Goal: Information Seeking & Learning: Learn about a topic

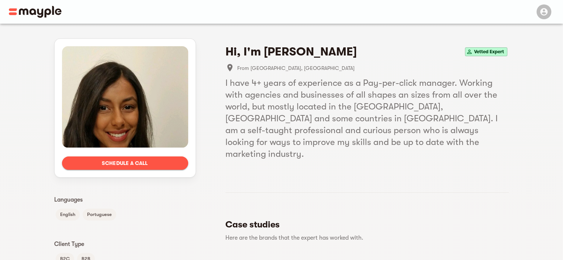
drag, startPoint x: 332, startPoint y: 138, endPoint x: 308, endPoint y: 10, distance: 130.5
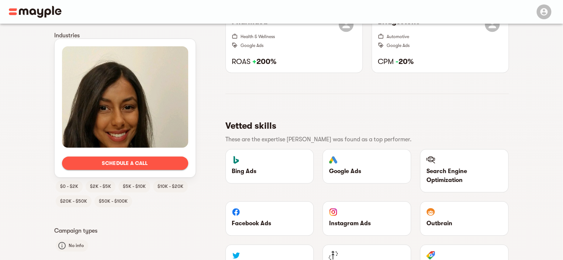
scroll to position [258, 0]
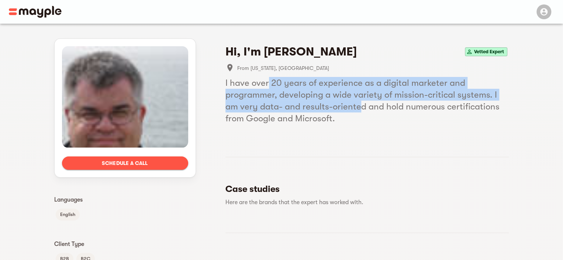
drag, startPoint x: 269, startPoint y: 83, endPoint x: 374, endPoint y: 108, distance: 107.7
click at [348, 104] on h5 "I have over 20 years of experience as a digital marketer and programmer, develo…" at bounding box center [368, 100] width 284 height 47
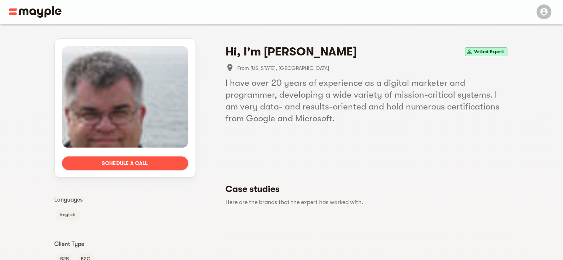
click at [374, 108] on h5 "I have over 20 years of experience as a digital marketer and programmer, develo…" at bounding box center [368, 100] width 284 height 47
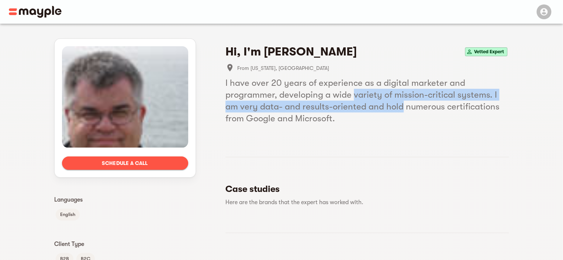
drag, startPoint x: 374, startPoint y: 108, endPoint x: 357, endPoint y: 94, distance: 21.8
click at [357, 94] on h5 "I have over 20 years of experience as a digital marketer and programmer, develo…" at bounding box center [368, 100] width 284 height 47
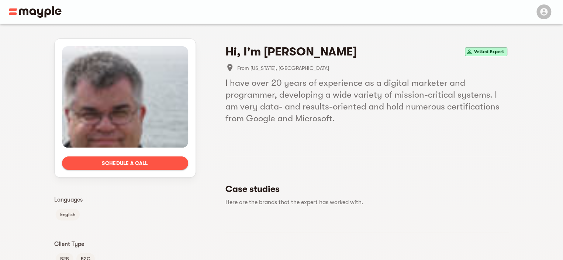
drag, startPoint x: 240, startPoint y: 196, endPoint x: 251, endPoint y: 28, distance: 168.3
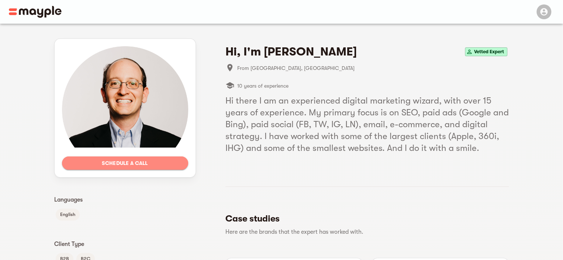
click at [137, 168] on button "Schedule a call" at bounding box center [125, 162] width 126 height 13
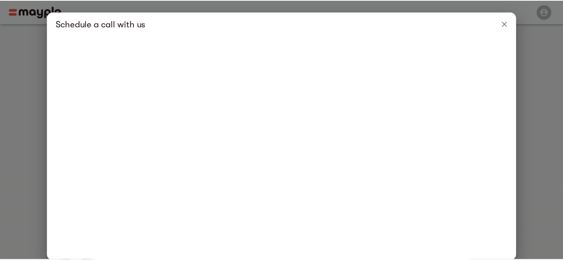
scroll to position [37, 0]
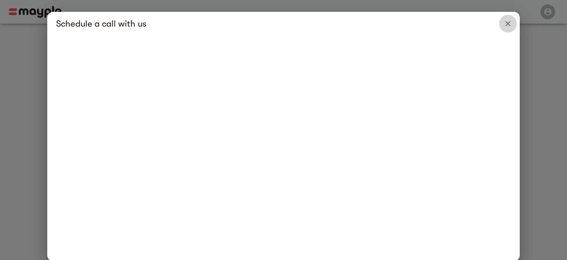
click at [509, 25] on icon "Close" at bounding box center [508, 23] width 9 height 9
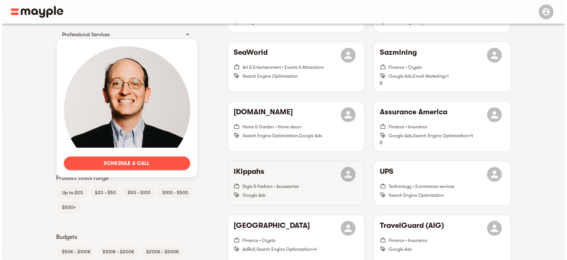
scroll to position [369, 0]
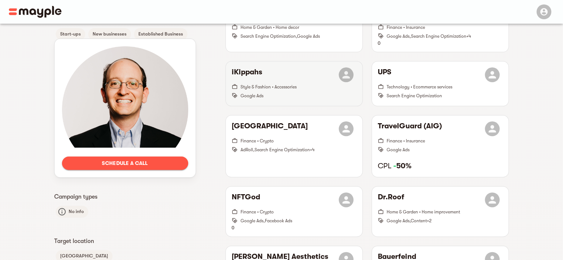
click at [290, 86] on span "Style & Fashion • Accessories" at bounding box center [269, 86] width 56 height 5
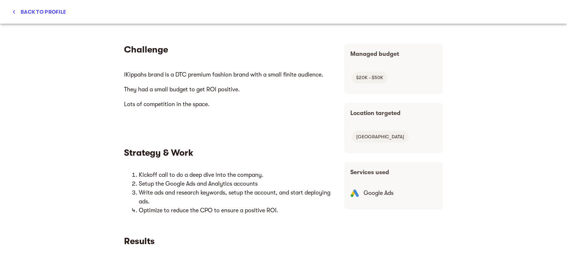
scroll to position [148, 0]
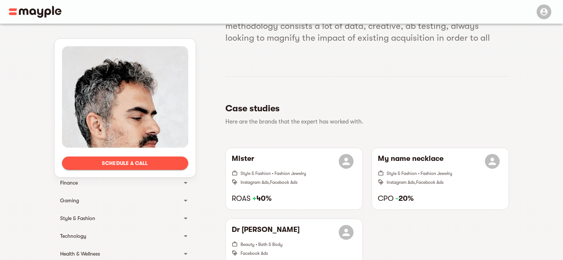
scroll to position [148, 0]
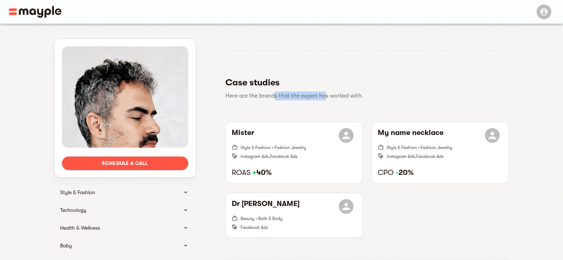
drag, startPoint x: 274, startPoint y: 100, endPoint x: 325, endPoint y: 100, distance: 50.9
click at [325, 100] on p "Here are the brands that the expert has worked with." at bounding box center [365, 95] width 278 height 9
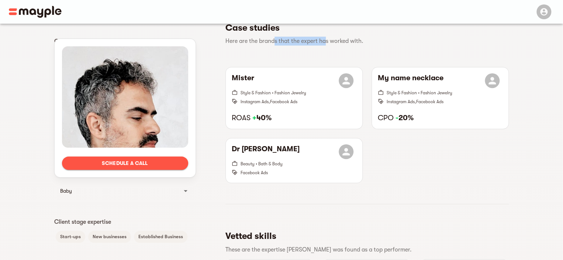
scroll to position [221, 0]
